Goal: Navigation & Orientation: Find specific page/section

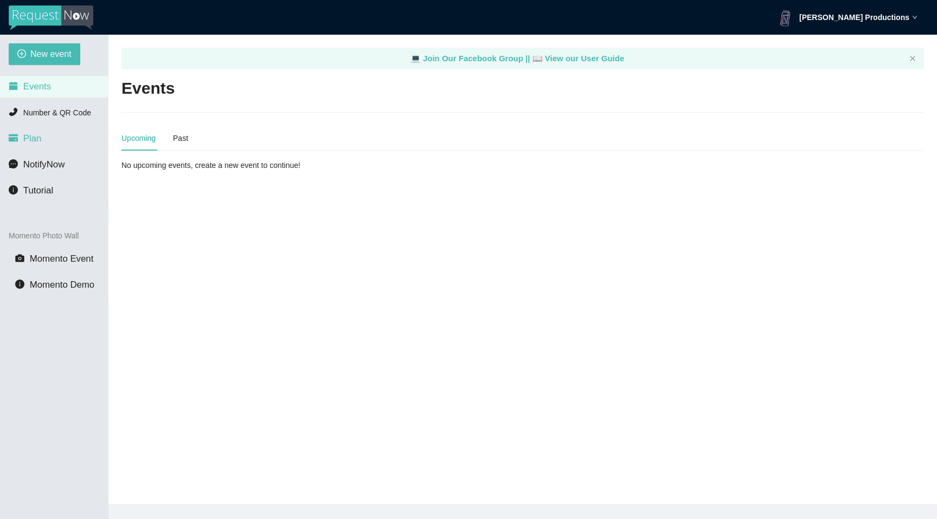
click at [41, 139] on li "Plan" at bounding box center [54, 139] width 108 height 22
